Goal: Navigation & Orientation: Find specific page/section

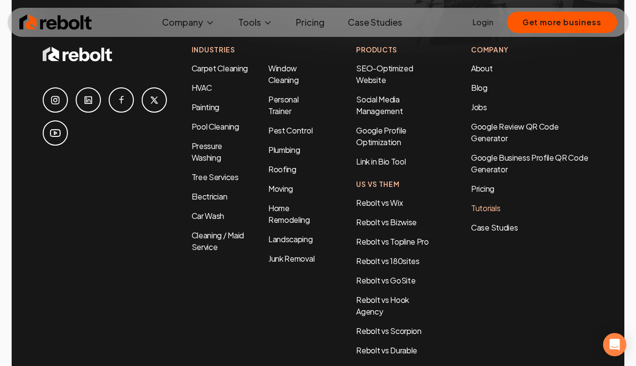
scroll to position [4616, 0]
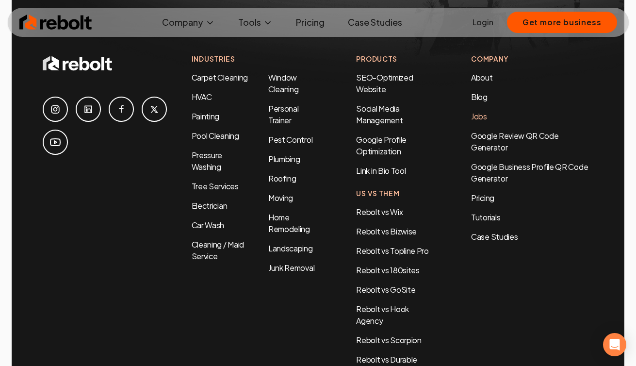
click at [483, 111] on link "Jobs" at bounding box center [479, 116] width 16 height 10
